Goal: Use online tool/utility: Use online tool/utility

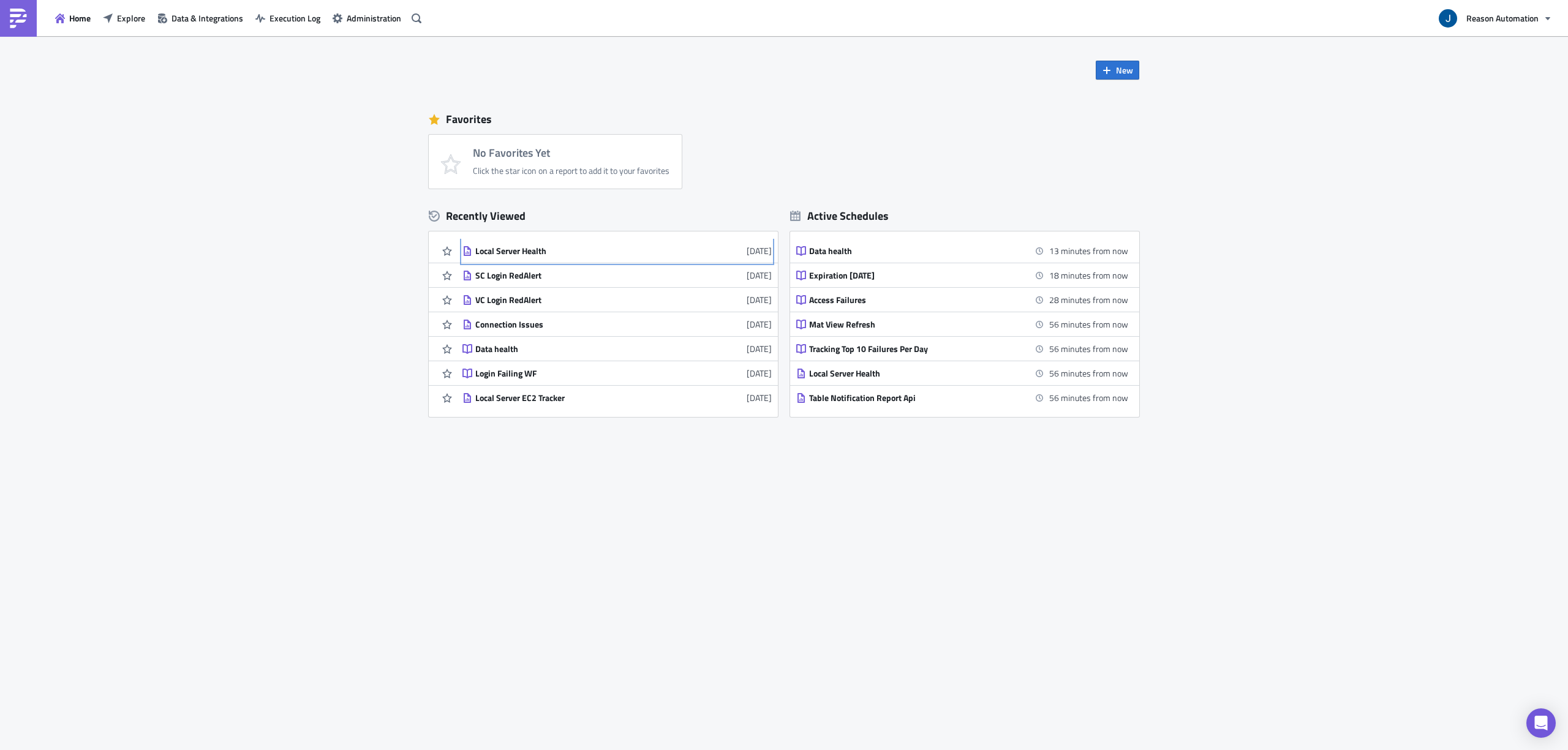
click at [532, 250] on div "Local Server Health" at bounding box center [582, 250] width 214 height 11
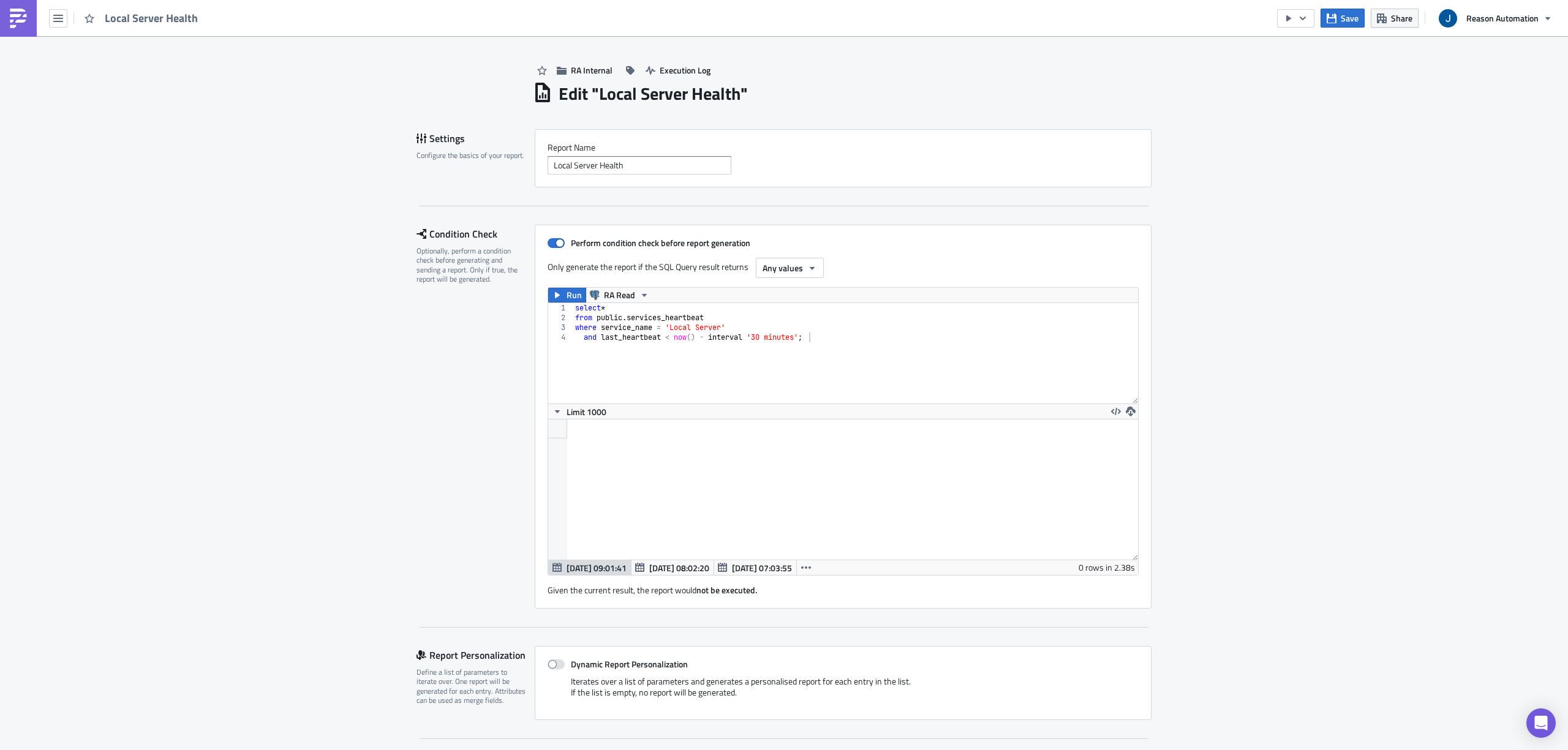
scroll to position [141, 615]
click at [824, 339] on div "select * from public . services_heartbeat where service_name = 'Local Server' a…" at bounding box center [855, 363] width 566 height 120
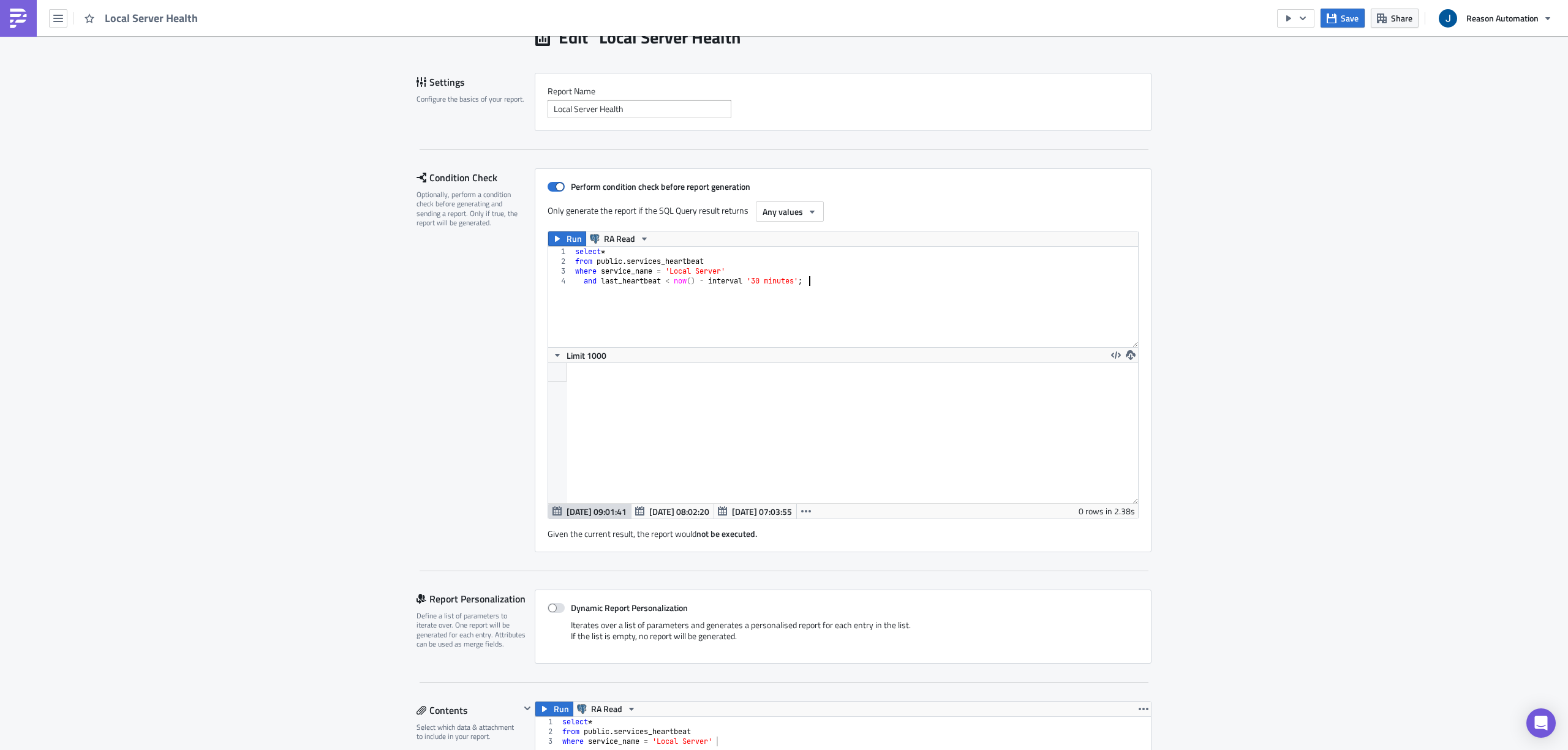
scroll to position [82, 0]
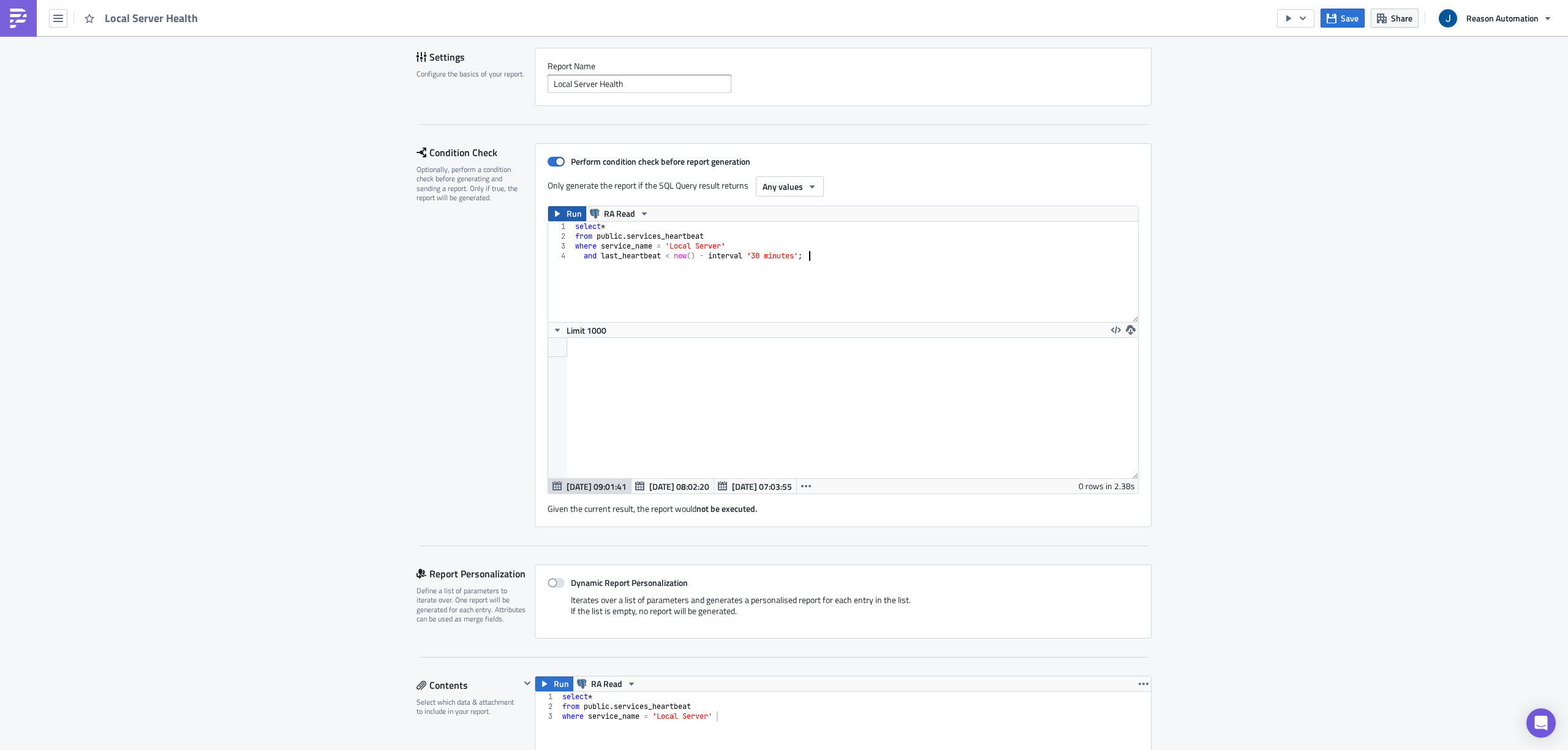
click at [559, 208] on button "Run" at bounding box center [567, 213] width 38 height 15
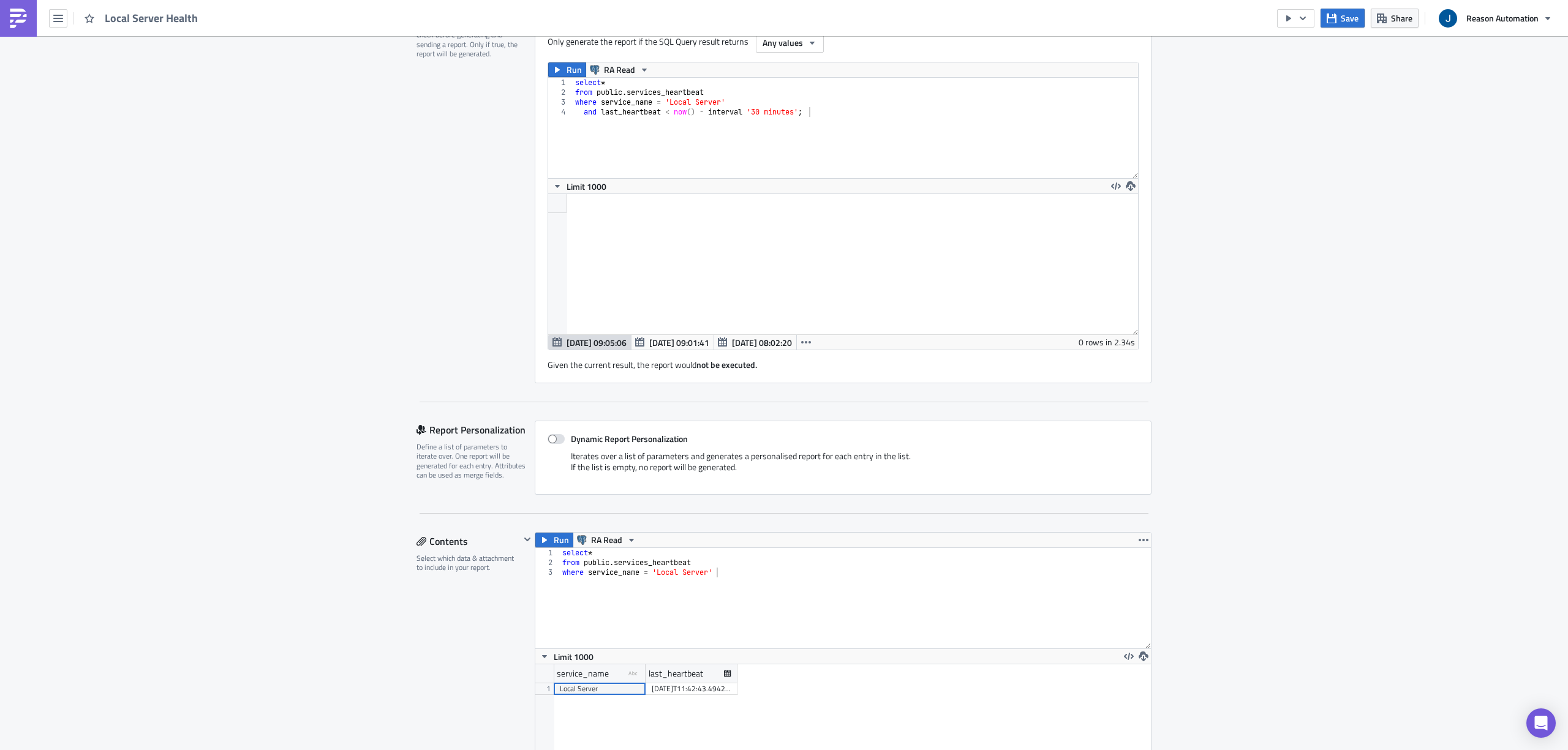
scroll to position [187, 0]
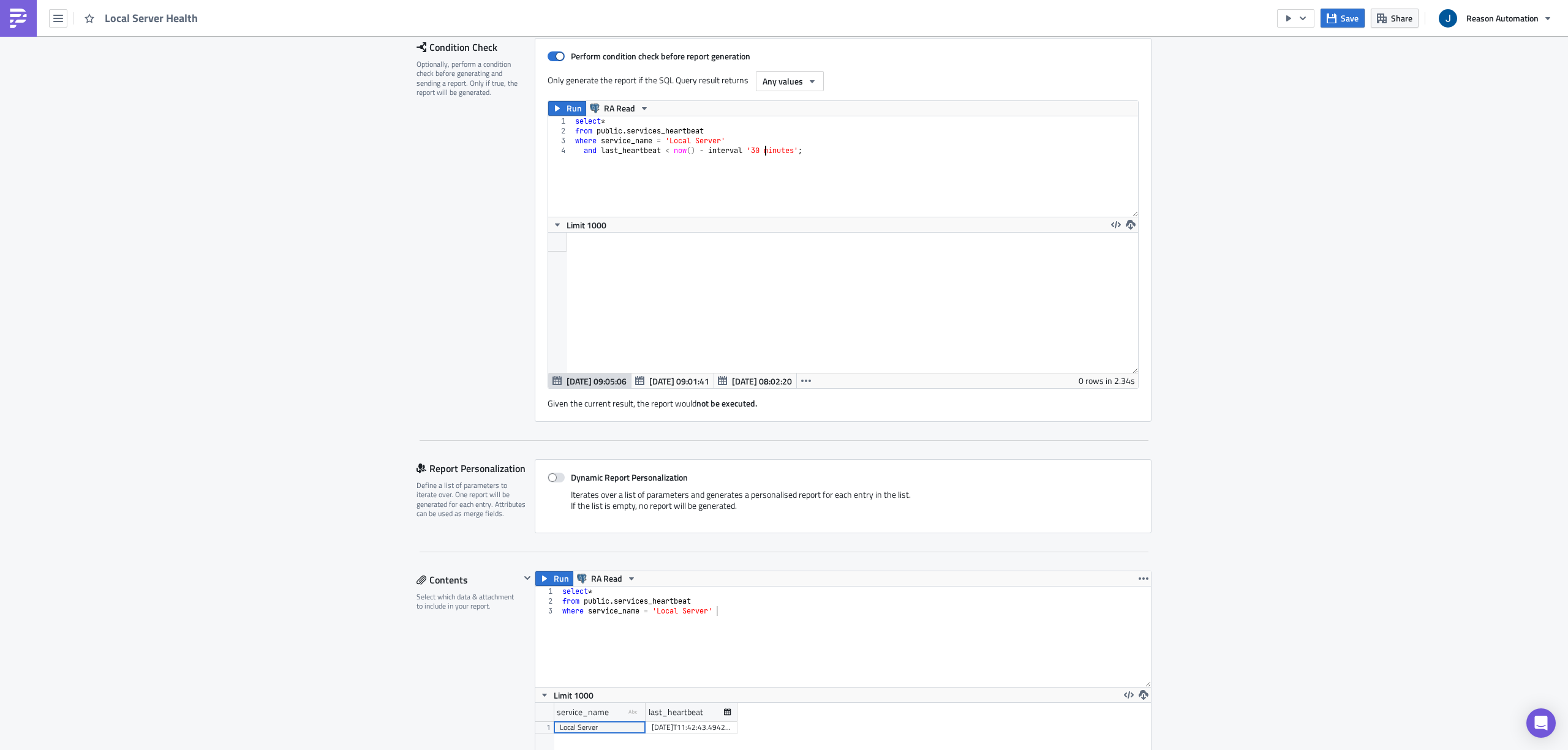
click at [760, 155] on div "select * from public . services_heartbeat where service_name = 'Local Server' a…" at bounding box center [855, 177] width 566 height 120
click at [555, 106] on icon "button" at bounding box center [558, 109] width 10 height 10
click at [762, 151] on div "select * from public . services_heartbeat where service_name = 'Local Server' a…" at bounding box center [855, 177] width 566 height 120
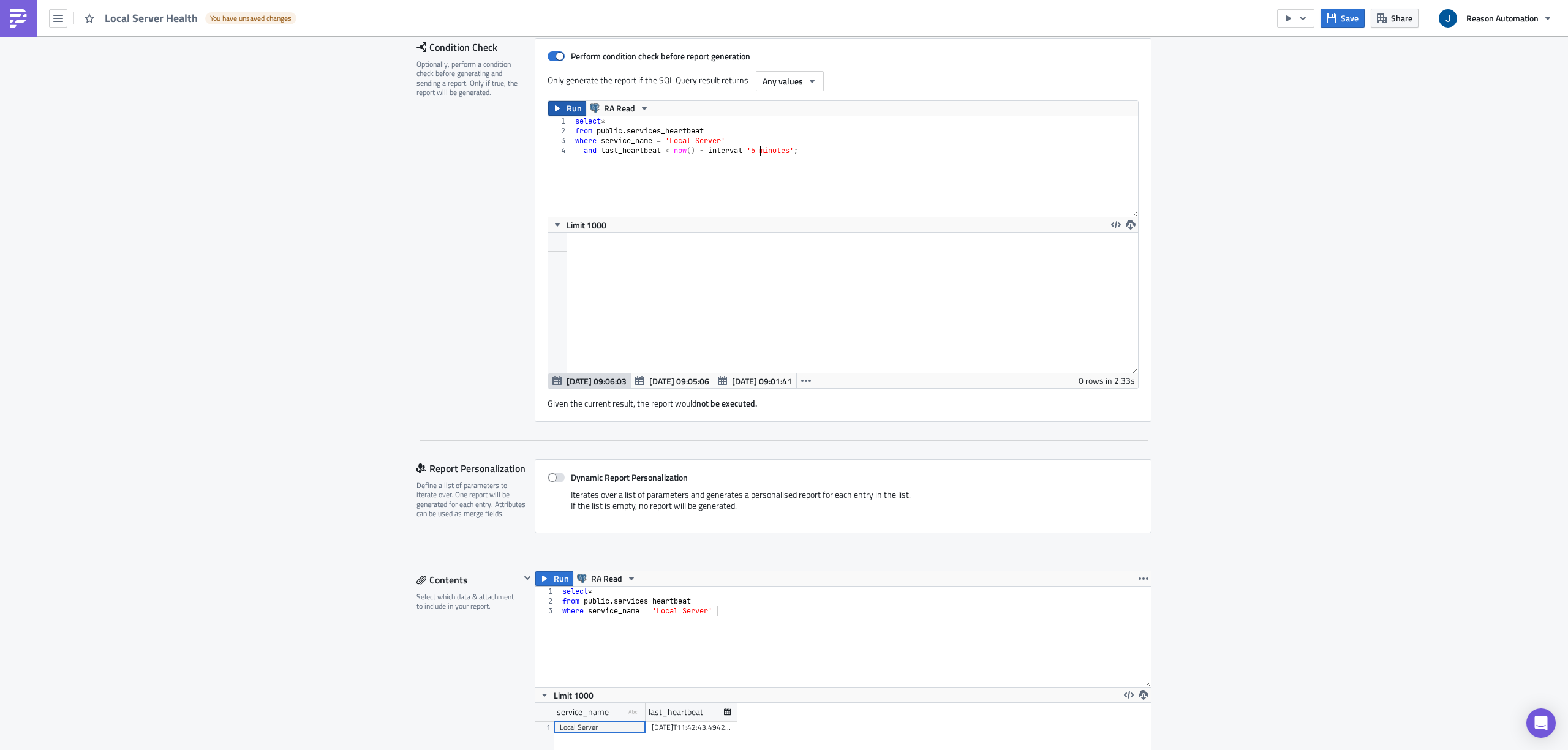
click at [567, 107] on span "Run" at bounding box center [574, 108] width 15 height 15
click at [755, 152] on div "select * from public . services_heartbeat where service_name = 'Local Server' a…" at bounding box center [855, 177] width 566 height 120
click at [567, 111] on span "Run" at bounding box center [574, 108] width 15 height 15
drag, startPoint x: 724, startPoint y: 136, endPoint x: 539, endPoint y: 113, distance: 186.4
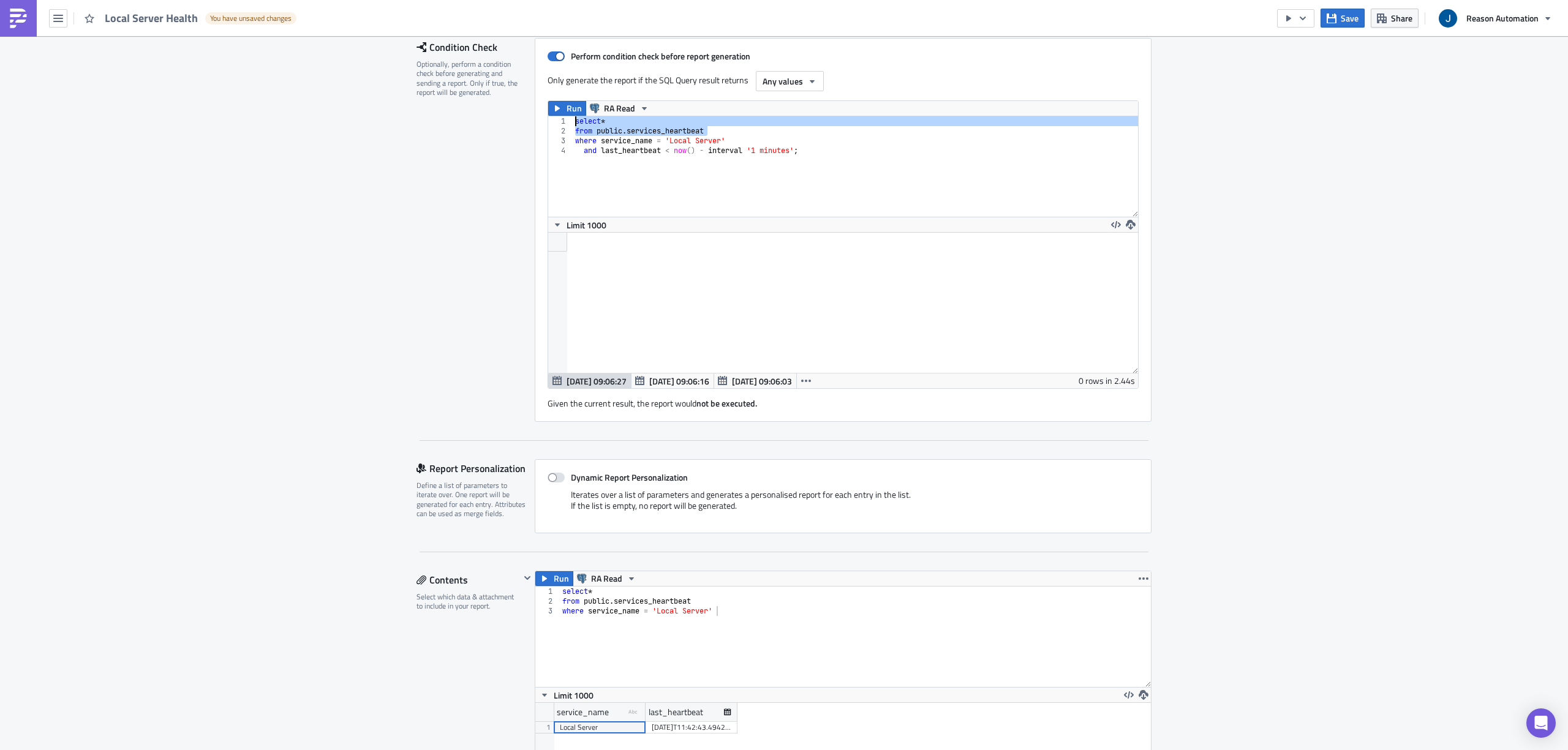
click at [539, 113] on div "Perform condition check before report generation Only generate the report if th…" at bounding box center [843, 229] width 616 height 384
click at [1341, 14] on span "Save" at bounding box center [1350, 18] width 18 height 13
click at [754, 150] on div "select * from public . services_heartbeat where service_name = 'Local Server' a…" at bounding box center [855, 177] width 566 height 120
type textarea "and last_heartbeat < now() - interval '30 minutes';"
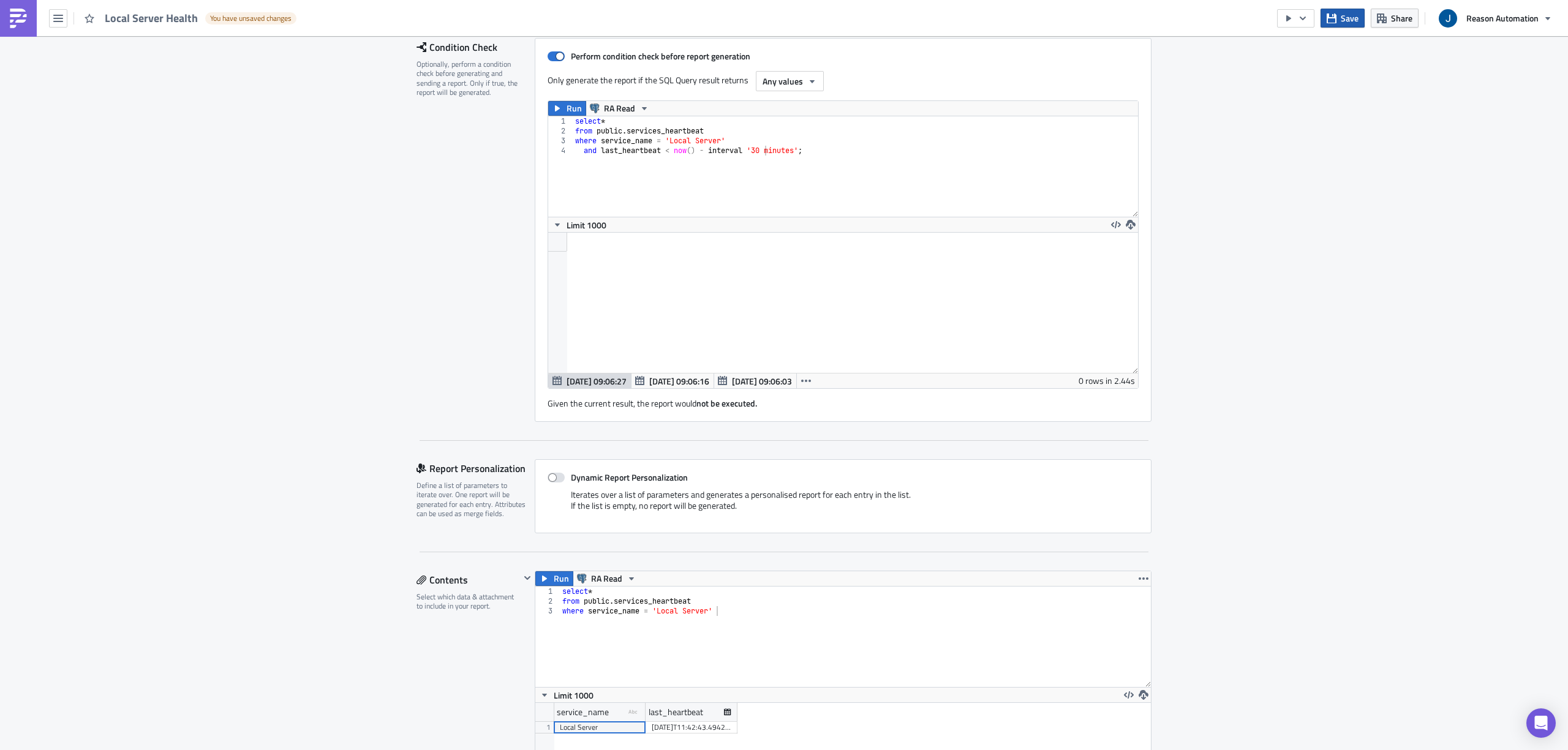
click at [1342, 15] on span "Save" at bounding box center [1350, 18] width 18 height 13
